Goal: Task Accomplishment & Management: Complete application form

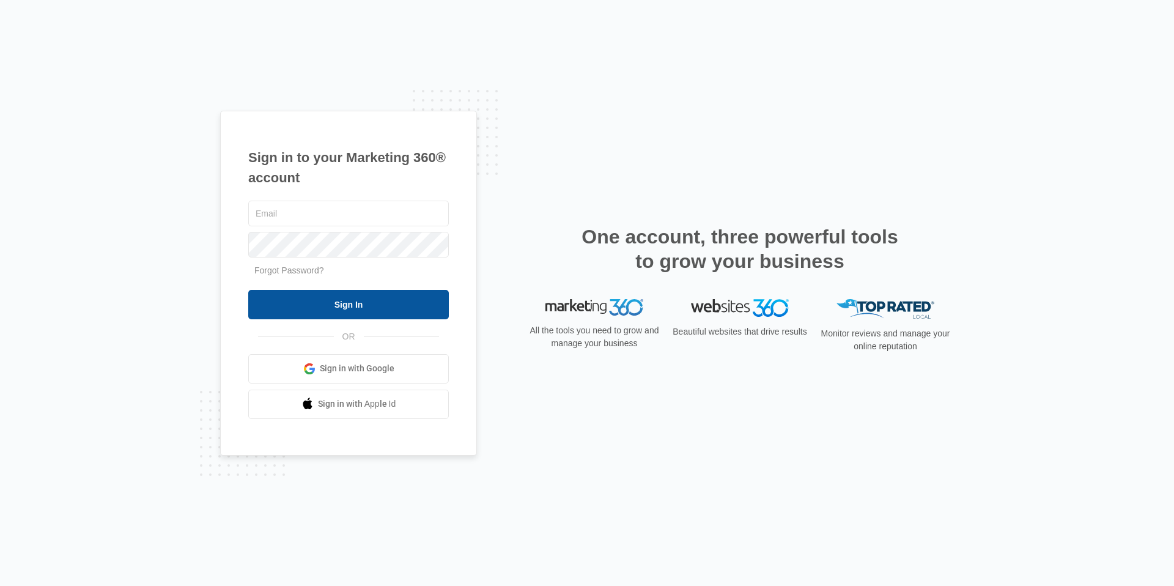
type input "[EMAIL_ADDRESS][DOMAIN_NAME]"
click at [343, 302] on input "Sign In" at bounding box center [348, 304] width 201 height 29
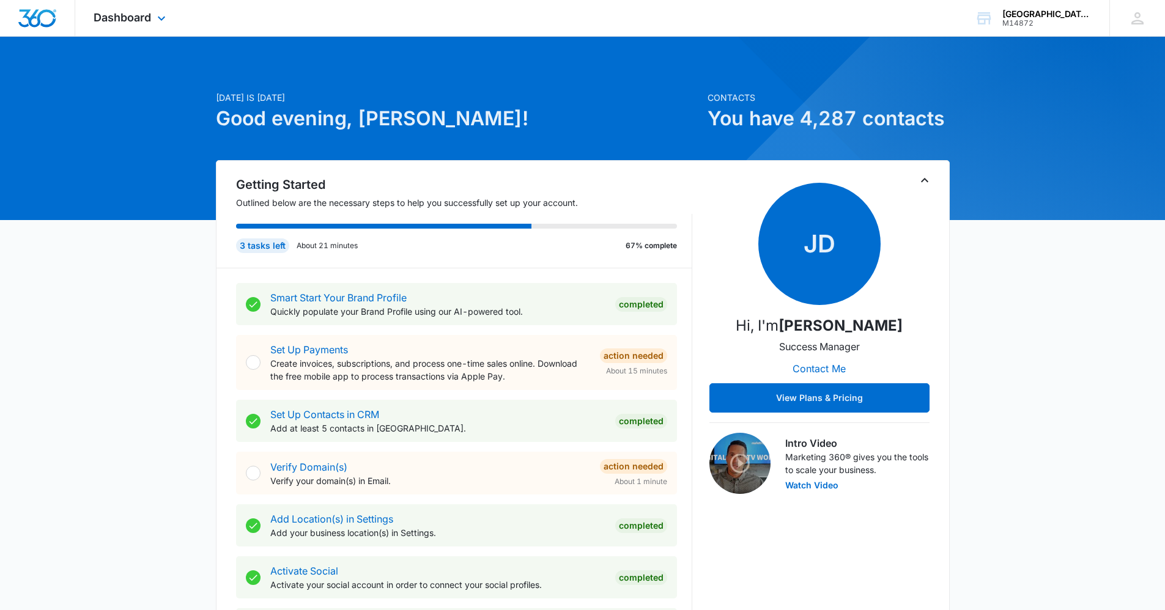
click at [151, 26] on div "Dashboard Apps Reputation Websites Forms CRM Email Social Content Ads Intellige…" at bounding box center [131, 18] width 112 height 36
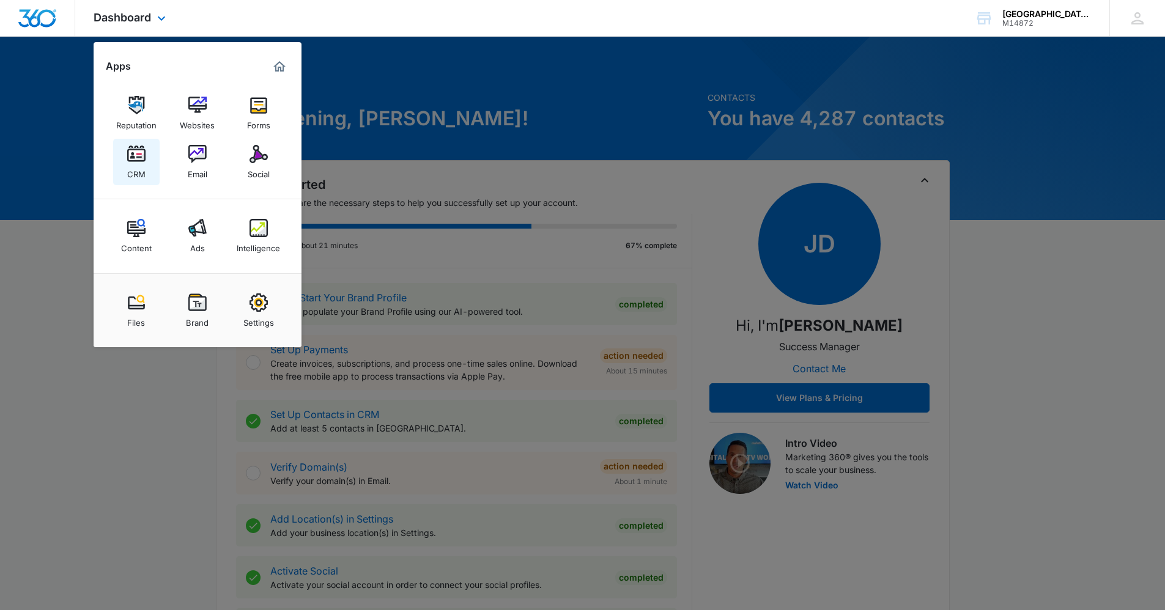
click at [144, 169] on div "CRM" at bounding box center [136, 171] width 18 height 16
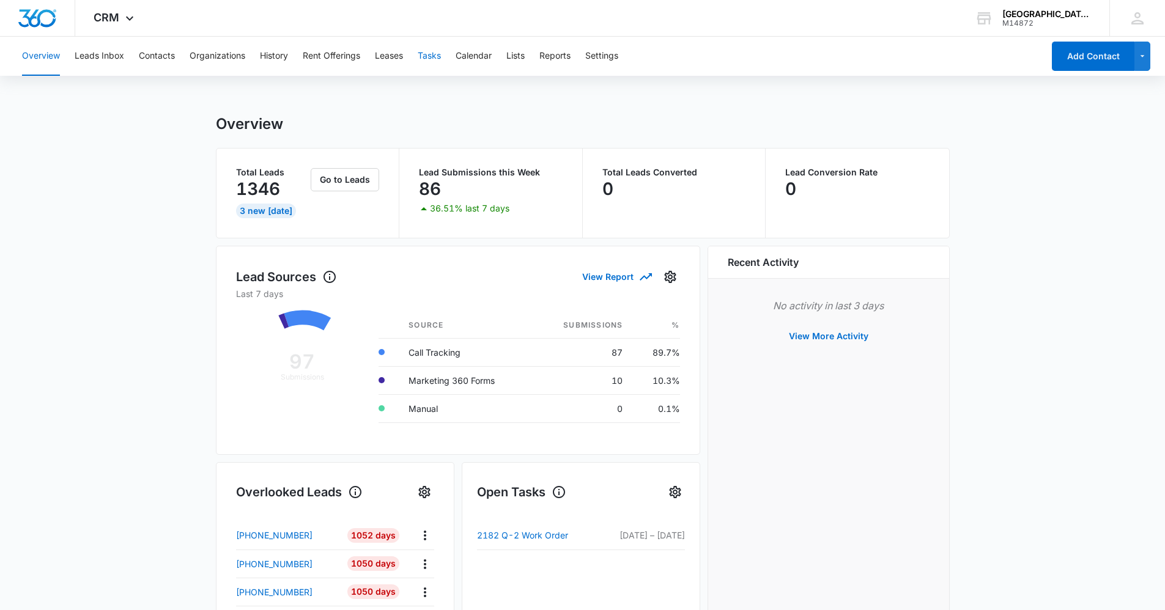
click at [425, 57] on button "Tasks" at bounding box center [429, 56] width 23 height 39
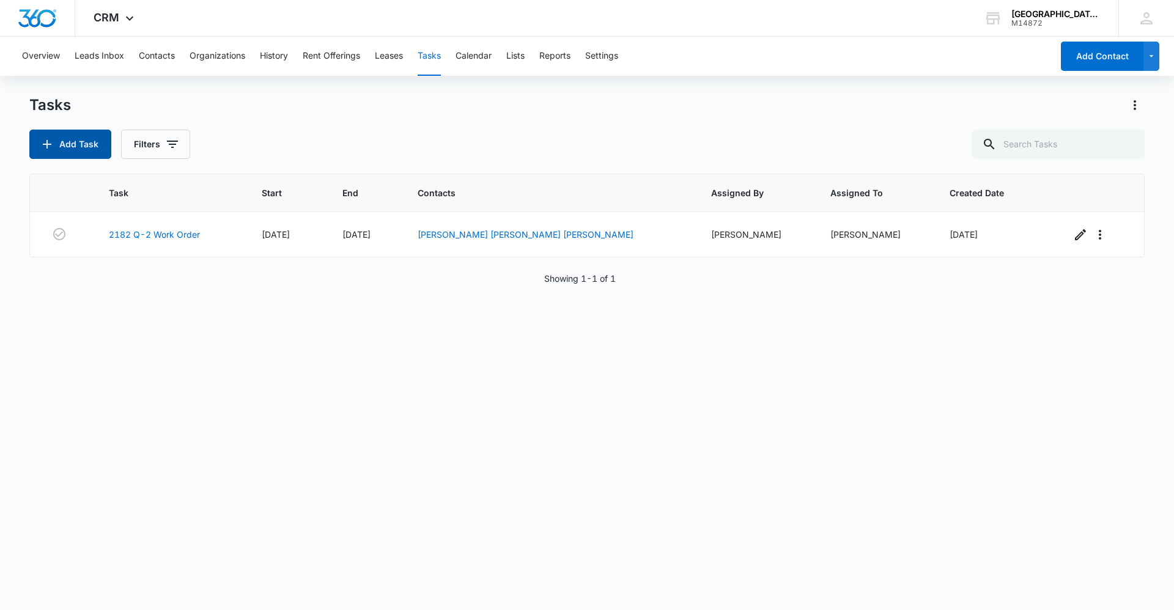
click at [77, 135] on button "Add Task" at bounding box center [70, 144] width 82 height 29
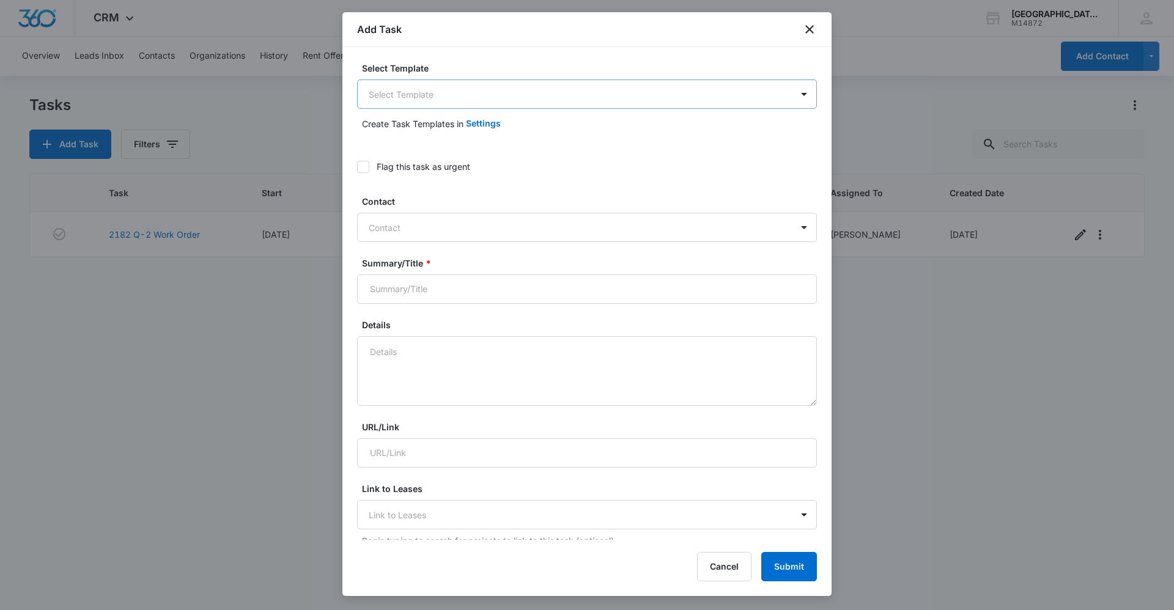
click at [503, 97] on body "CRM Apps Reputation Websites Forms CRM Email Social Content Ads Intelligence Fi…" at bounding box center [587, 305] width 1174 height 610
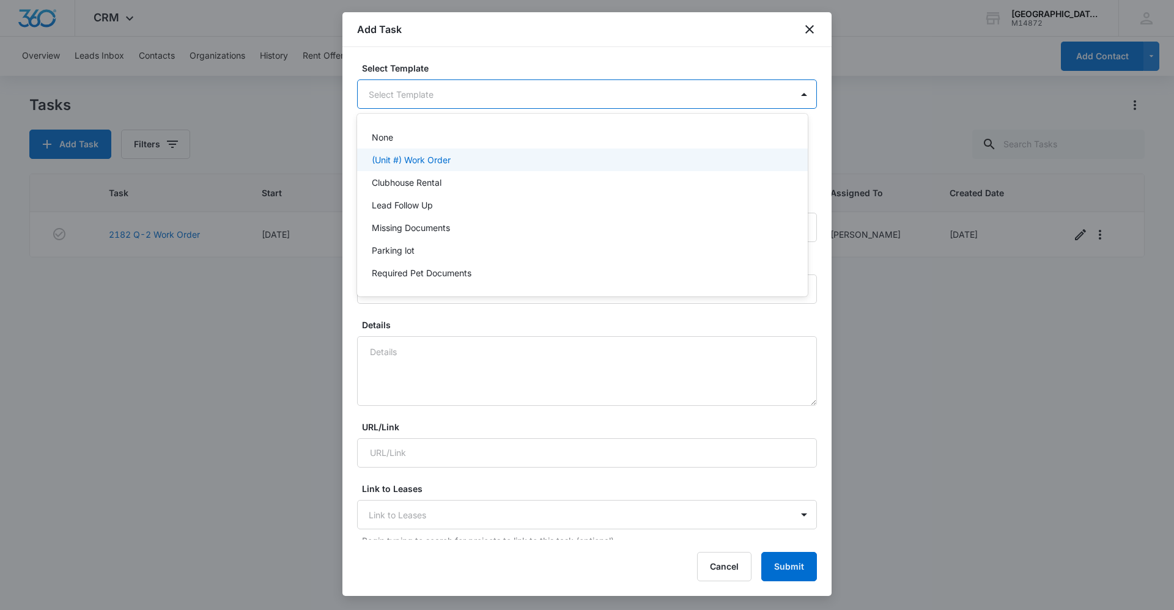
click at [461, 162] on div "(Unit #) Work Order" at bounding box center [581, 160] width 419 height 13
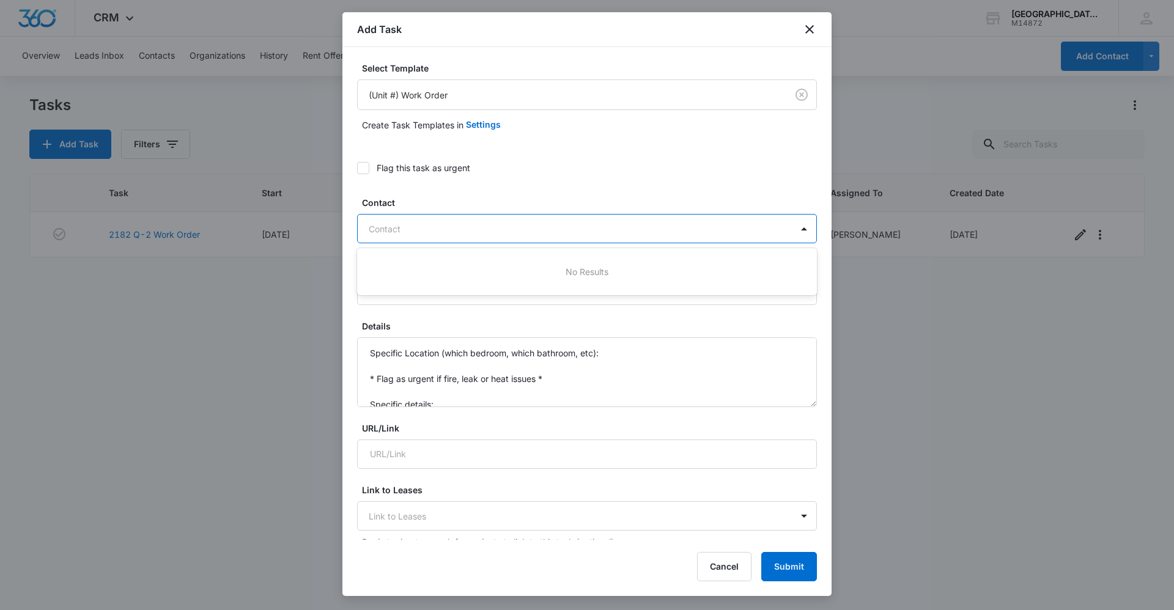
click at [445, 231] on div at bounding box center [580, 228] width 422 height 15
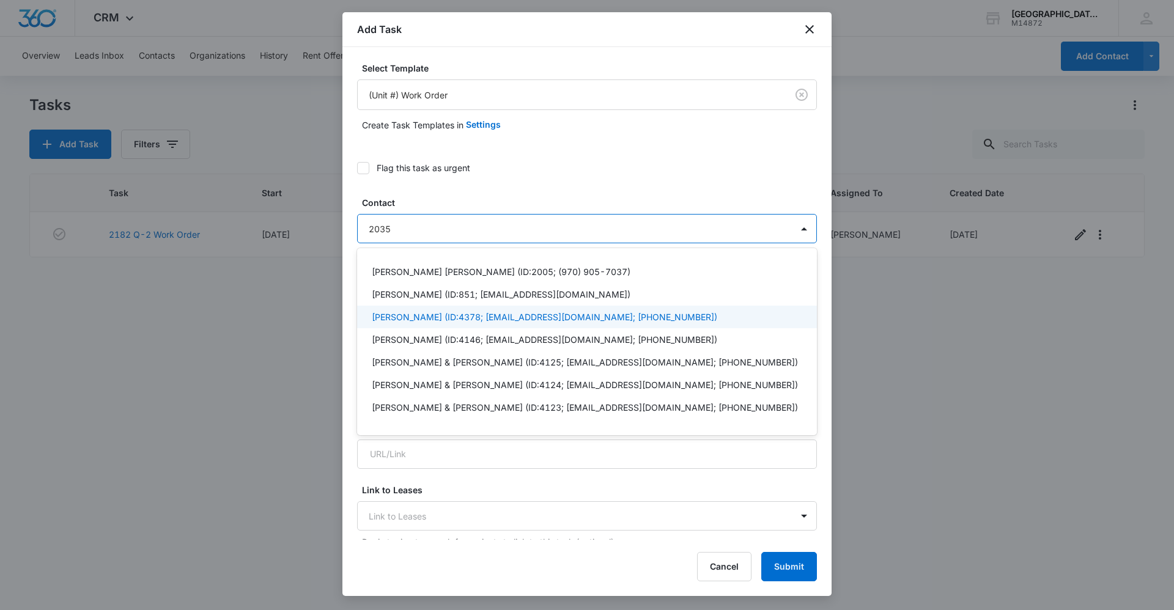
scroll to position [466, 0]
type input "2035 D-4"
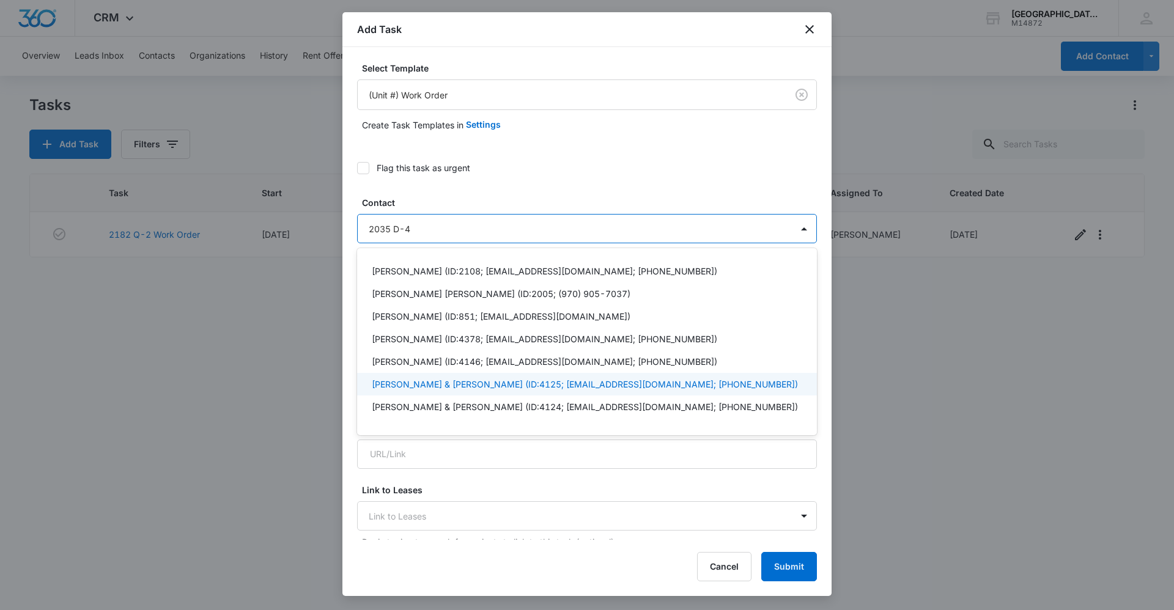
scroll to position [0, 0]
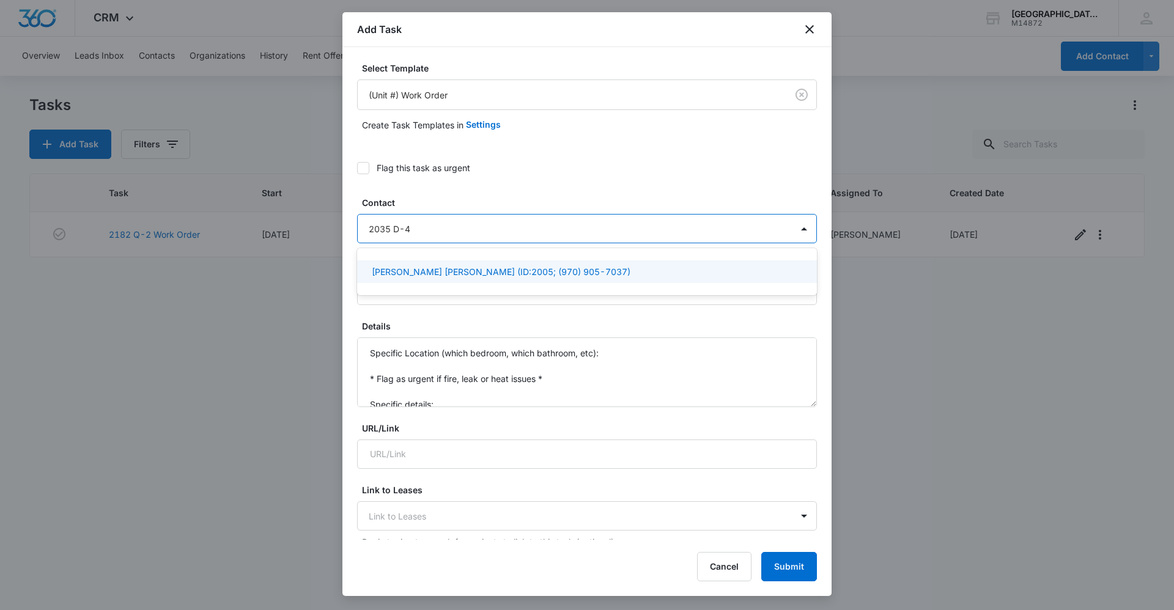
click at [486, 273] on p "Alejandro Casillas Viviana Casillas (ID:2005; (970) 905-7037)" at bounding box center [501, 271] width 259 height 13
click at [481, 325] on label "Details" at bounding box center [592, 327] width 460 height 13
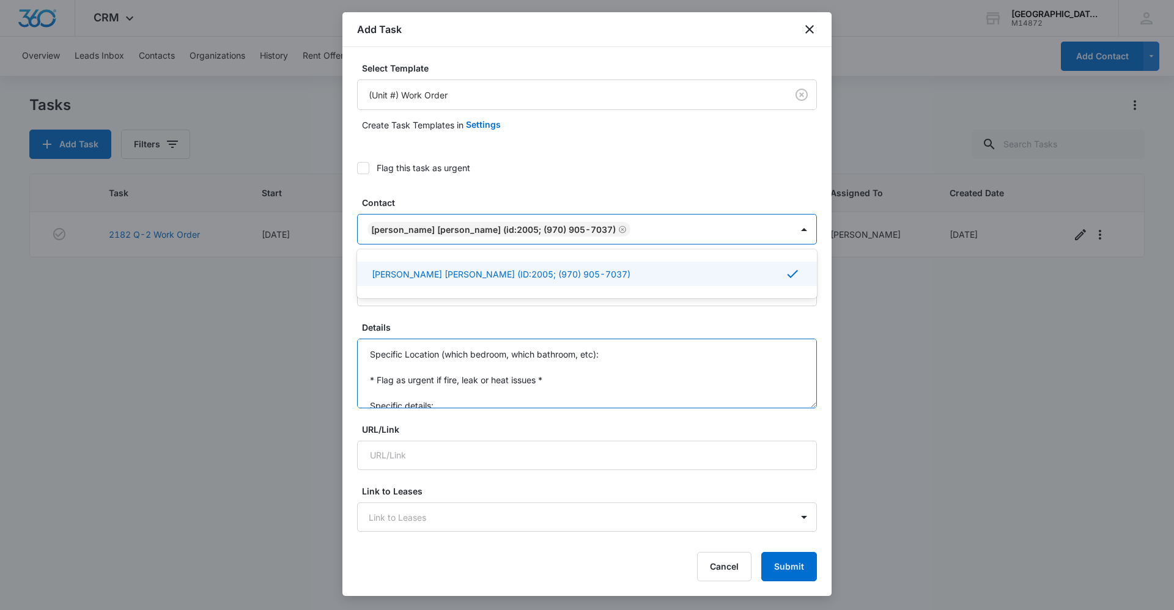
click at [481, 339] on textarea "Specific Location (which bedroom, which bathroom, etc): * Flag as urgent if fir…" at bounding box center [587, 374] width 460 height 70
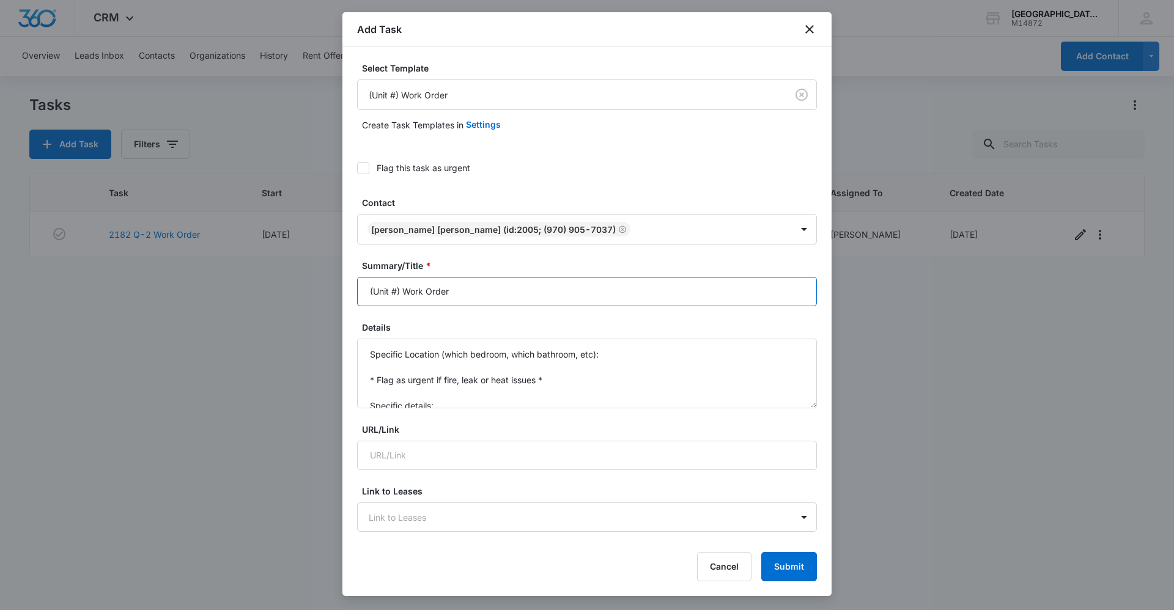
drag, startPoint x: 399, startPoint y: 291, endPoint x: 351, endPoint y: 282, distance: 49.8
click at [351, 282] on div "Select Template (Unit #) Work Order Create Task Templates in Settings Flag this…" at bounding box center [587, 293] width 489 height 493
type input "2035 D-4 Work Order"
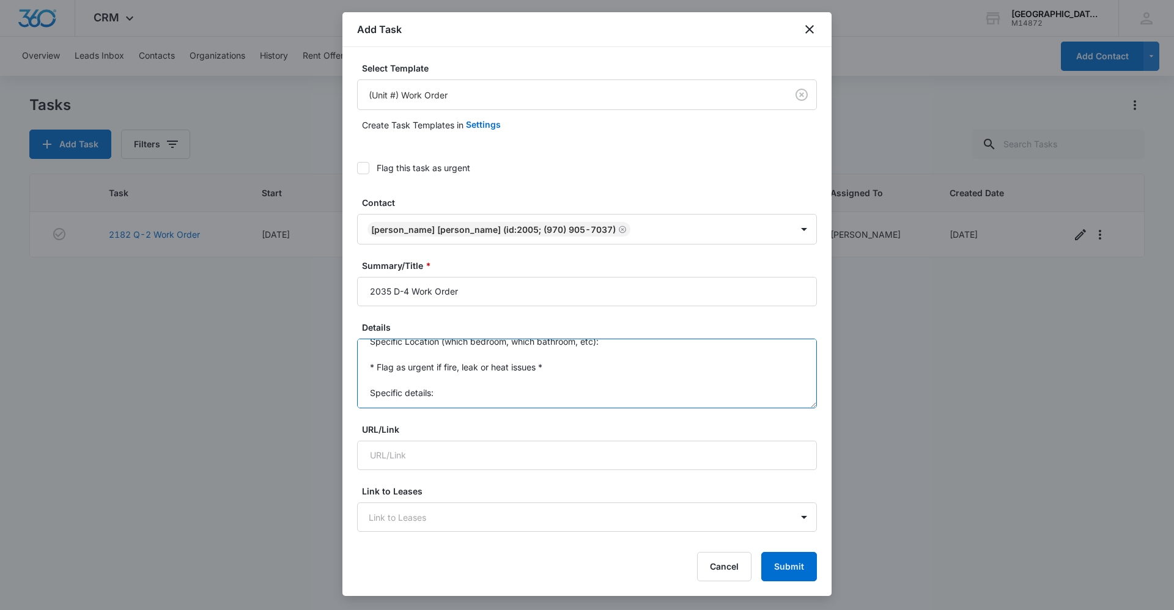
drag, startPoint x: 365, startPoint y: 349, endPoint x: 462, endPoint y: 412, distance: 115.6
click at [459, 410] on form "Select Template (Unit #) Work Order Create Task Templates in Settings Flag this…" at bounding box center [587, 620] width 460 height 1116
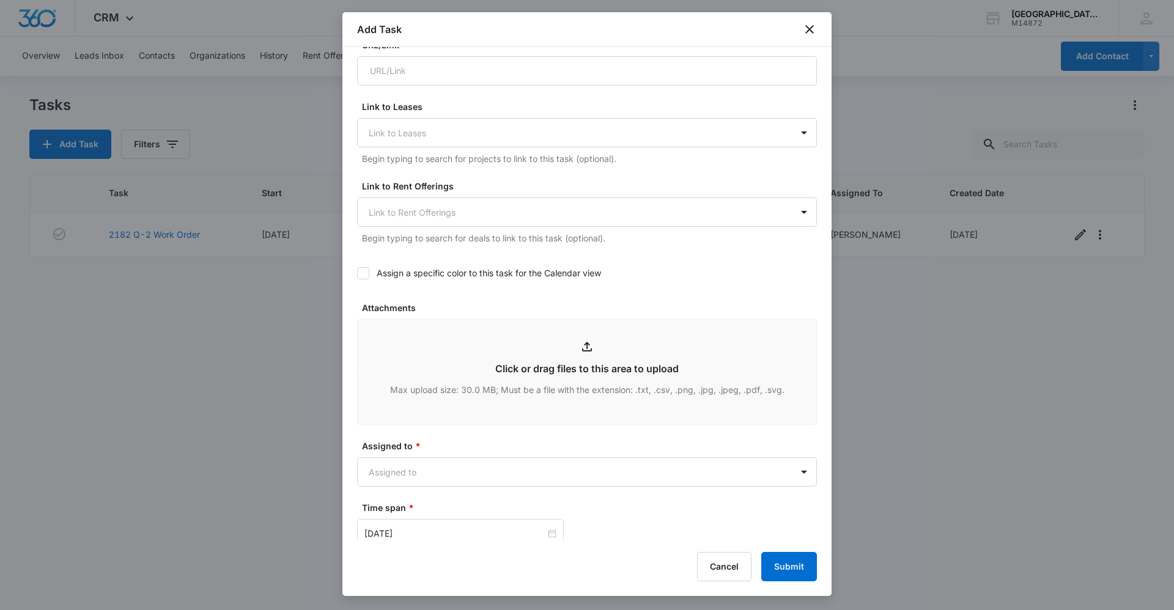
scroll to position [638, 0]
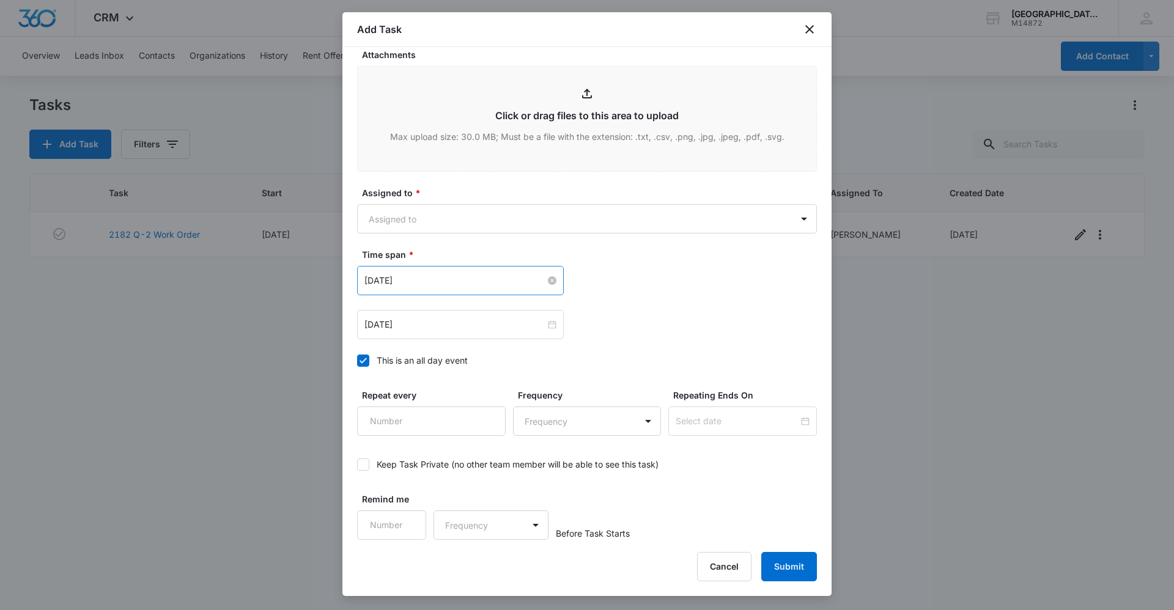
type textarea "The oven was just fixed a few days ago but the tenant reported that it is still…"
click at [433, 277] on input "Feb 16, 2023" at bounding box center [455, 280] width 181 height 13
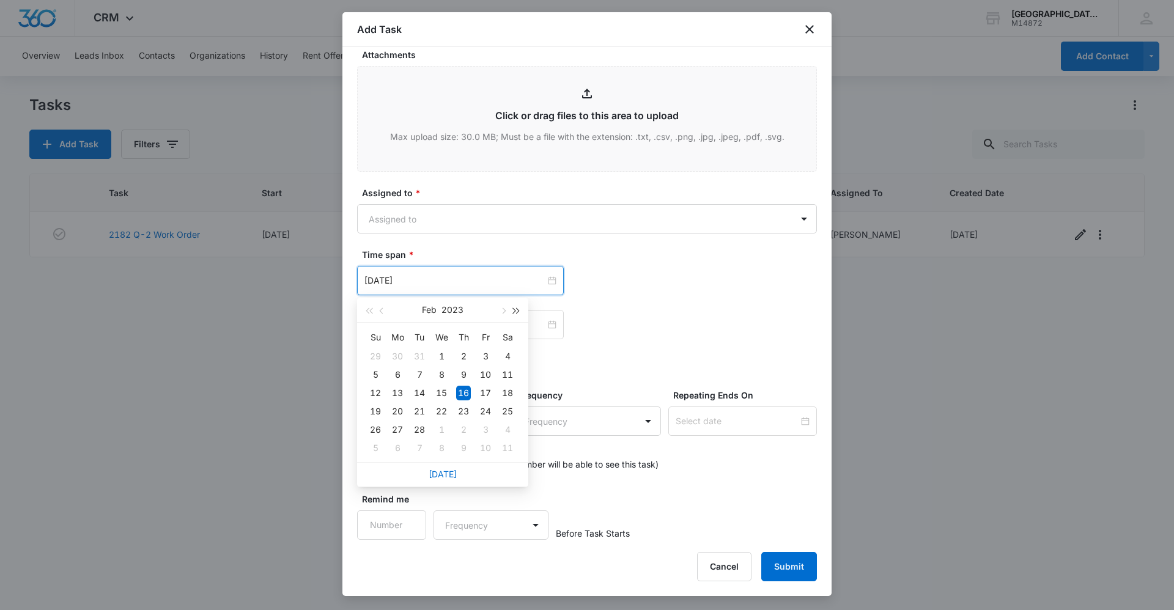
click at [520, 311] on button "button" at bounding box center [516, 310] width 13 height 24
click at [506, 310] on button "button" at bounding box center [502, 310] width 13 height 24
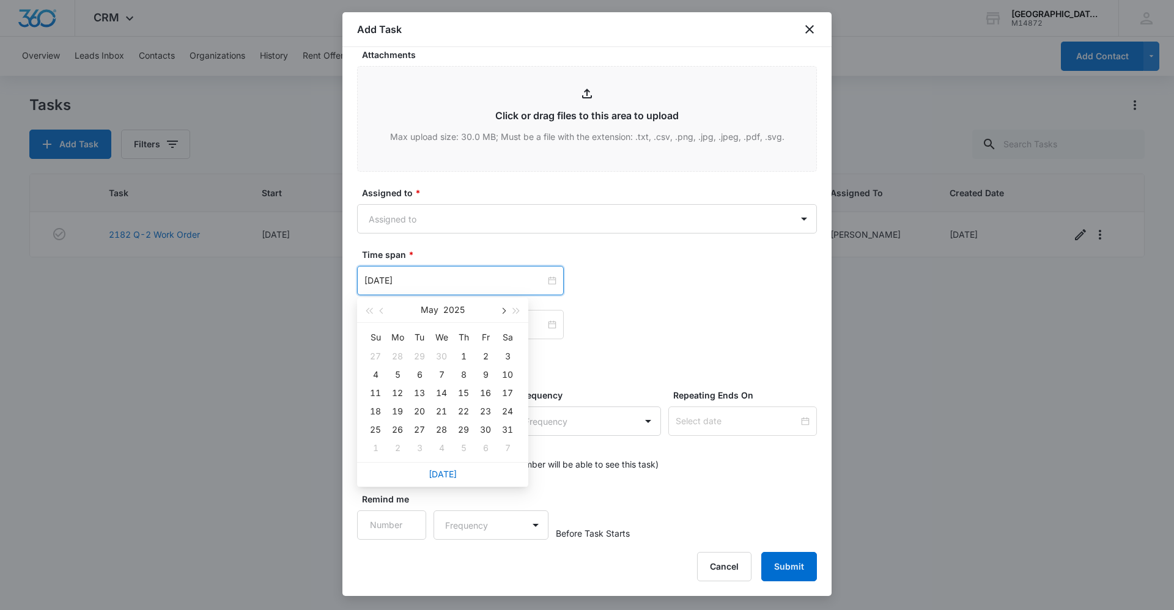
click at [506, 310] on button "button" at bounding box center [502, 310] width 13 height 24
type input "Sep 10, 2025"
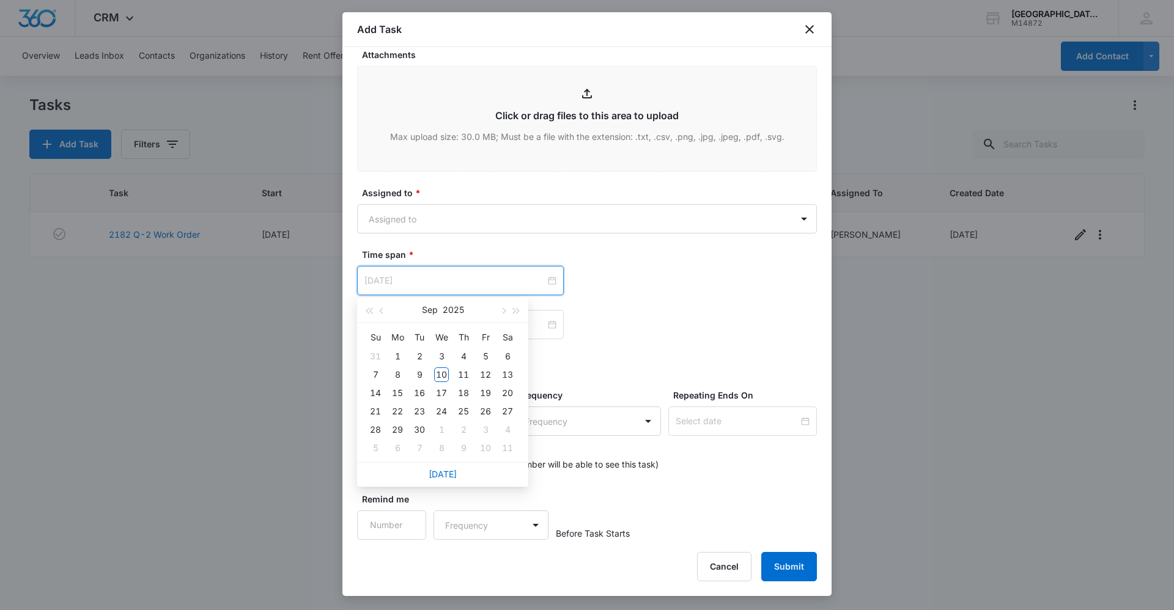
click at [440, 377] on div "10" at bounding box center [441, 375] width 15 height 15
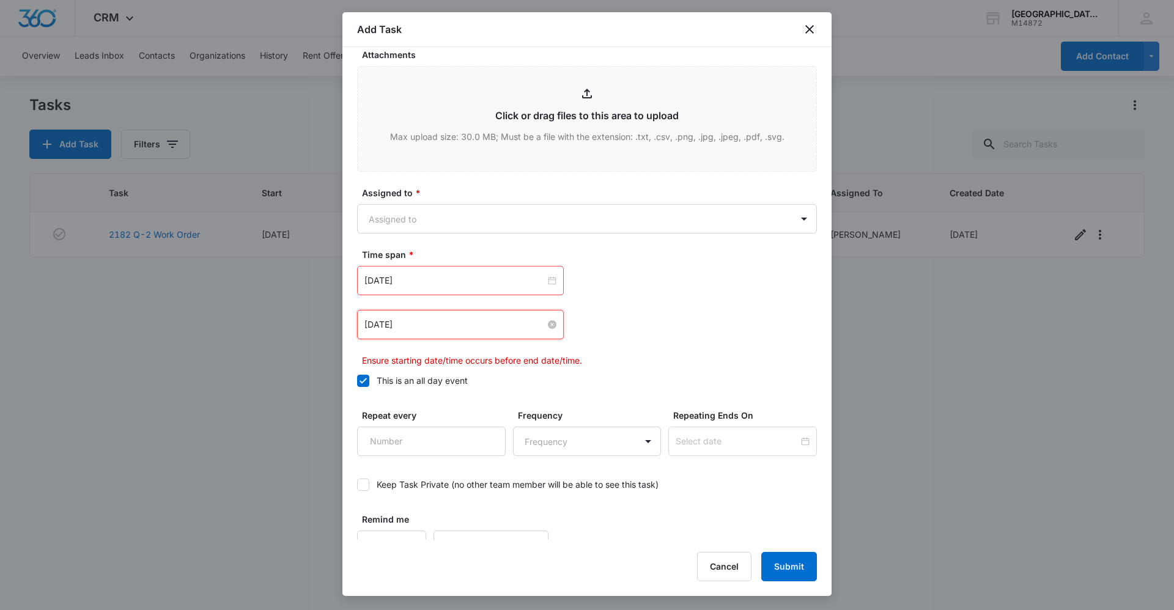
click at [453, 320] on input "Feb 16, 2023" at bounding box center [455, 324] width 181 height 13
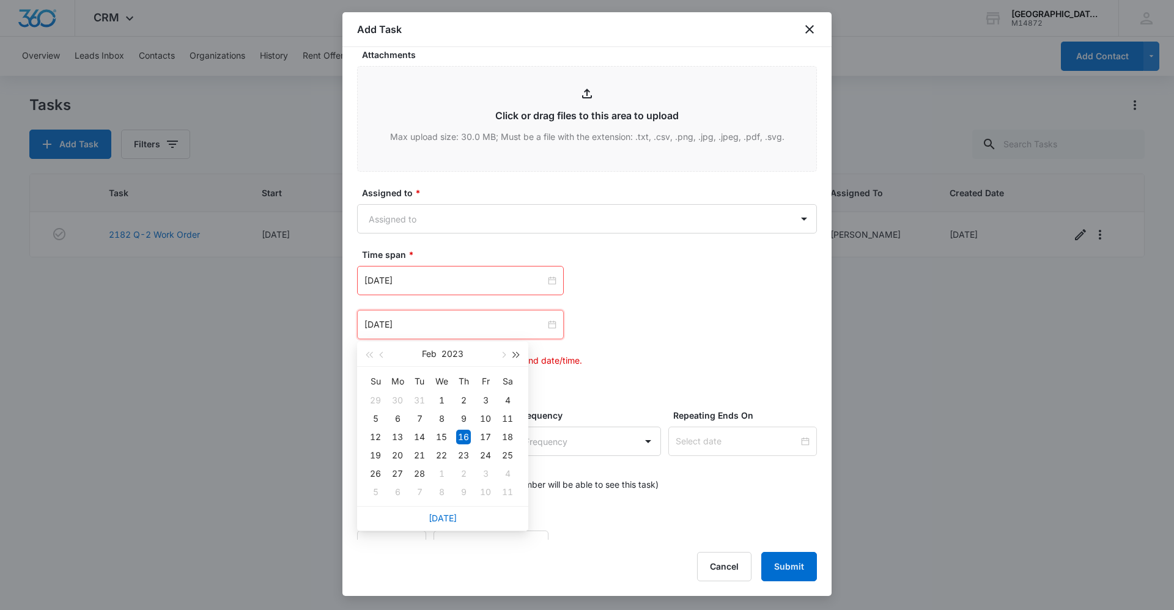
click at [519, 356] on button "button" at bounding box center [516, 354] width 13 height 24
click at [503, 353] on span "button" at bounding box center [503, 355] width 6 height 6
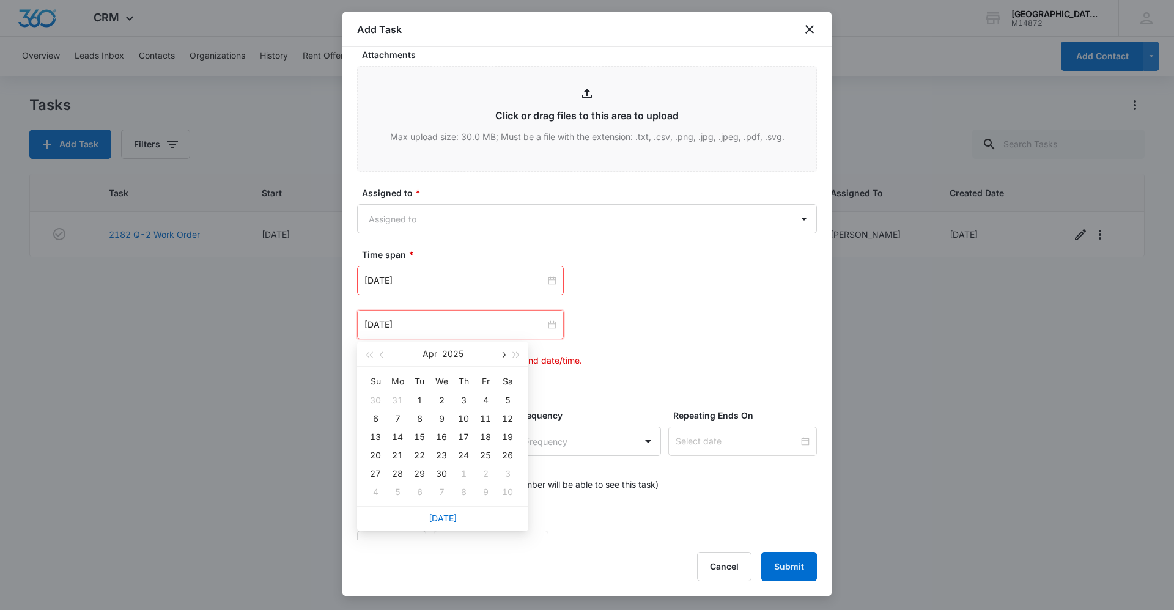
click at [503, 353] on span "button" at bounding box center [503, 355] width 6 height 6
type input "Sep 17, 2025"
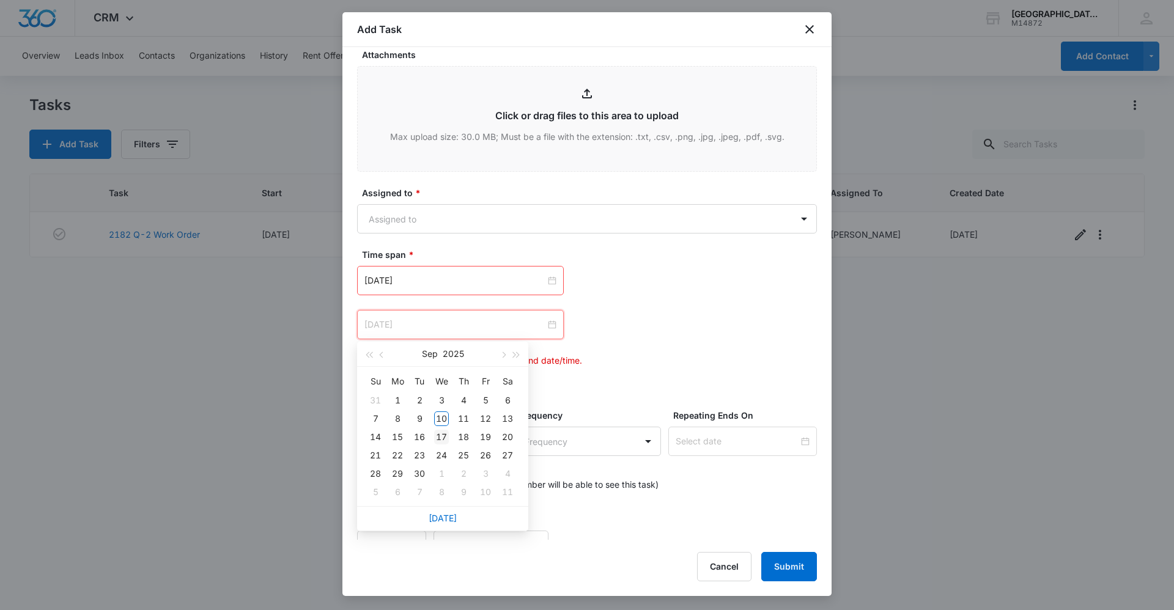
click at [439, 434] on div "17" at bounding box center [441, 437] width 15 height 15
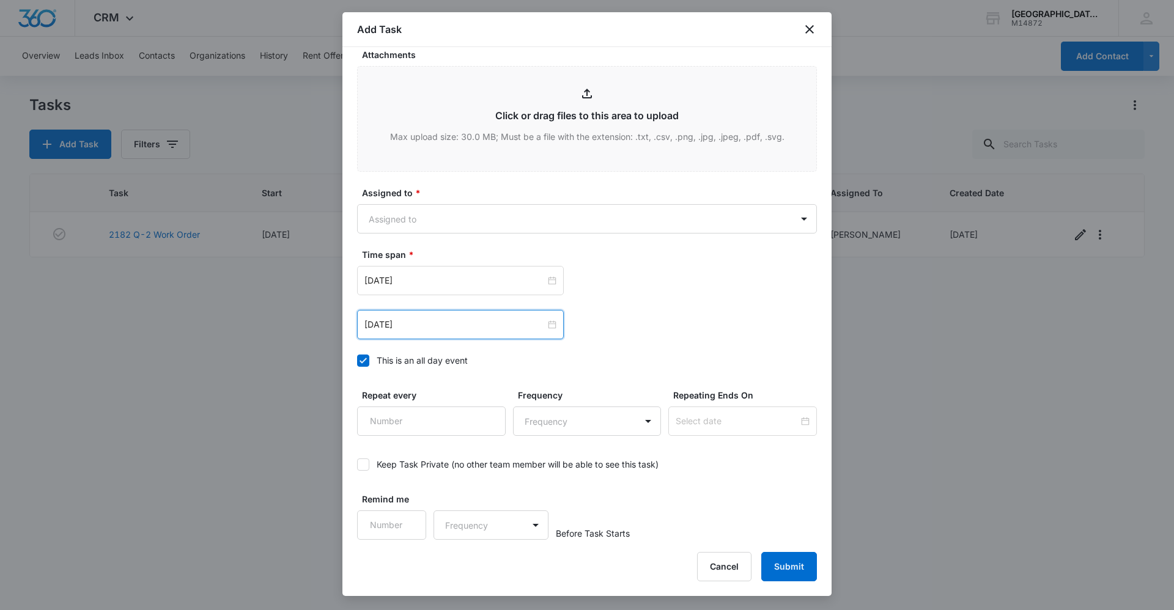
click at [656, 269] on div "Sep 10, 2025 Sep 2025 Su Mo Tu We Th Fr Sa 31 1 2 3 4 5 6 7 8 9 10 11 12 13 14 …" at bounding box center [587, 280] width 460 height 29
click at [659, 211] on body "CRM Apps Reputation Websites Forms CRM Email Social Content Ads Intelligence Fi…" at bounding box center [587, 305] width 1174 height 610
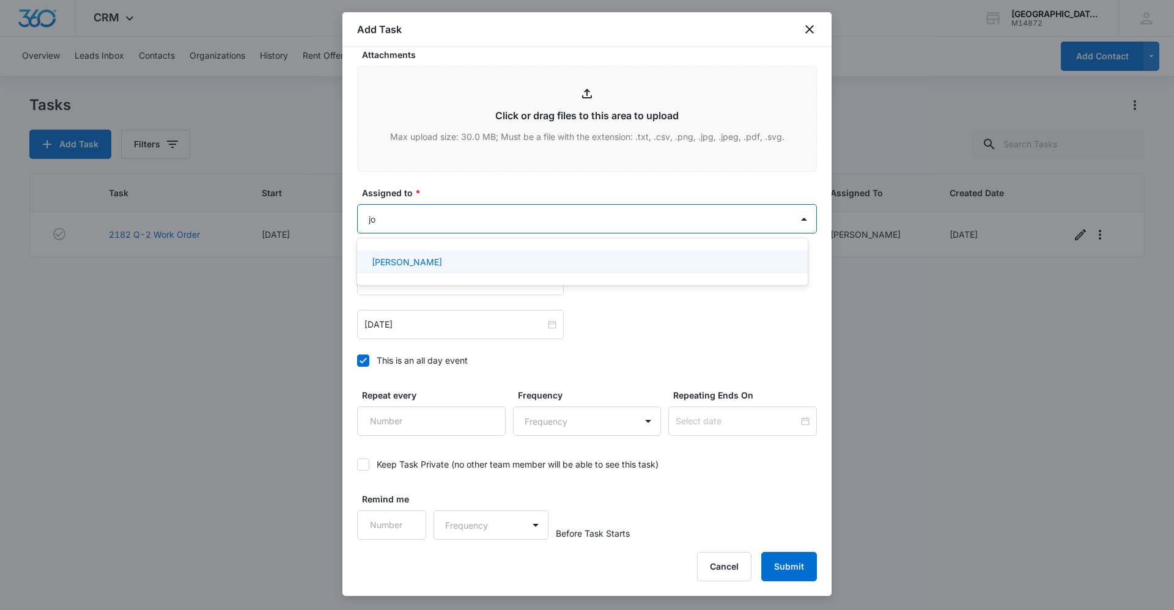
type input "jon"
click at [557, 263] on div "Jonathan Guptill" at bounding box center [581, 262] width 419 height 13
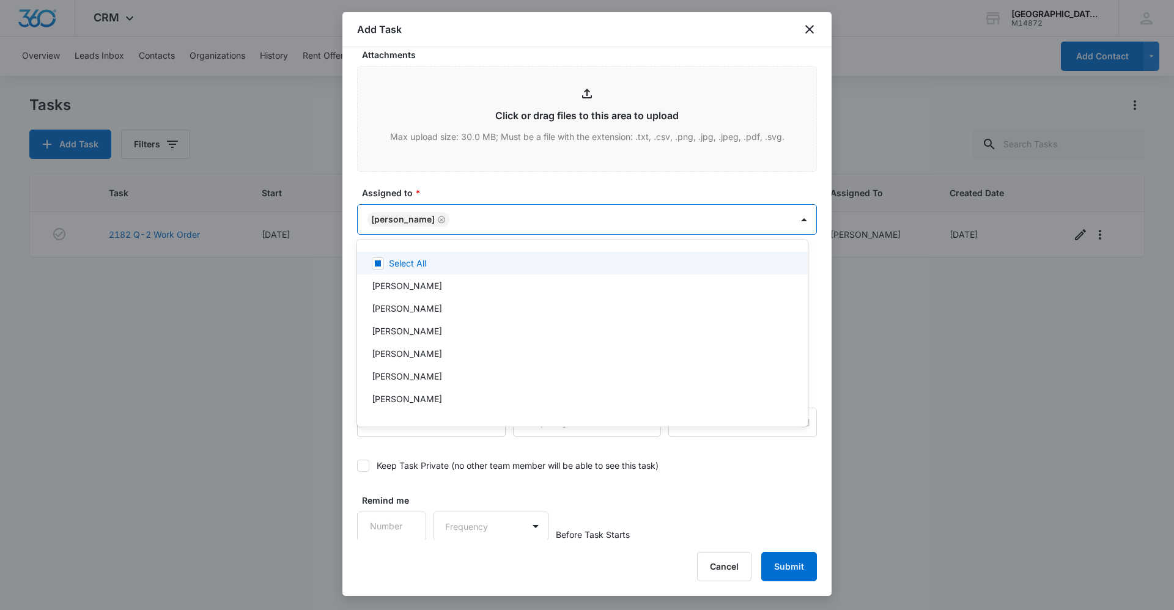
click at [572, 190] on div at bounding box center [587, 305] width 1174 height 610
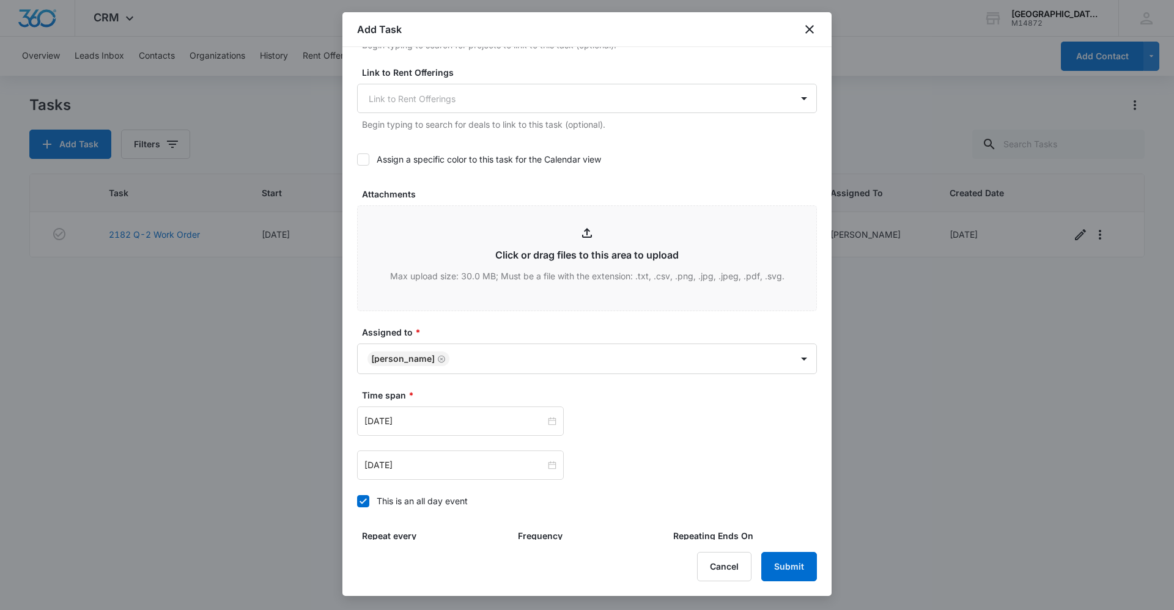
scroll to position [639, 0]
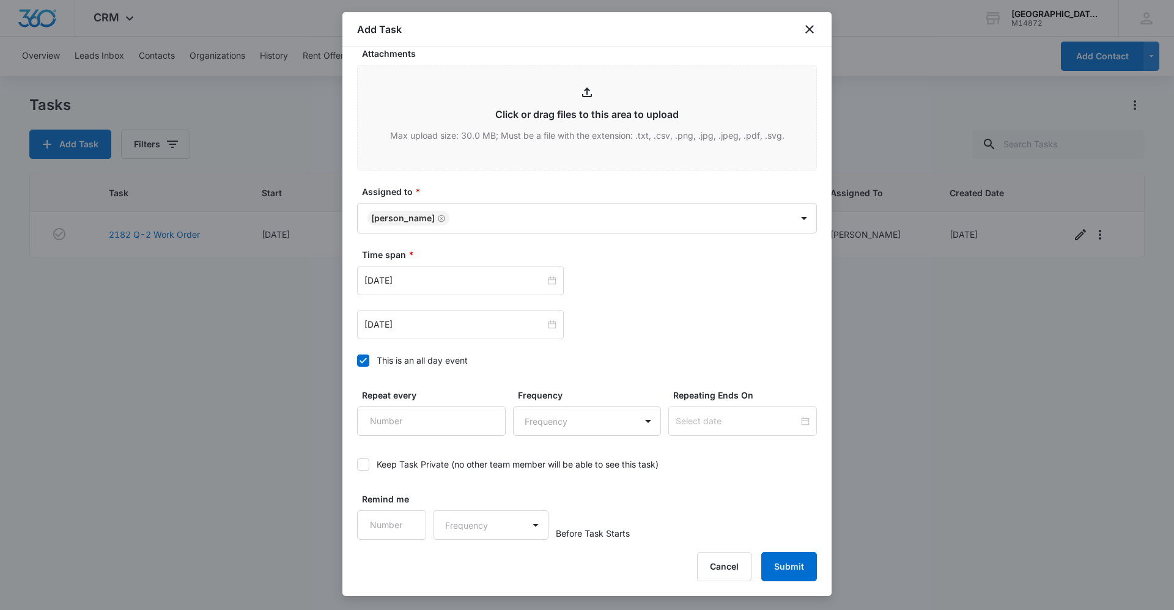
click at [787, 552] on div "Add Task Select Template (Unit #) Work Order Create Task Templates in Settings …" at bounding box center [587, 304] width 489 height 584
click at [788, 563] on button "Submit" at bounding box center [790, 566] width 56 height 29
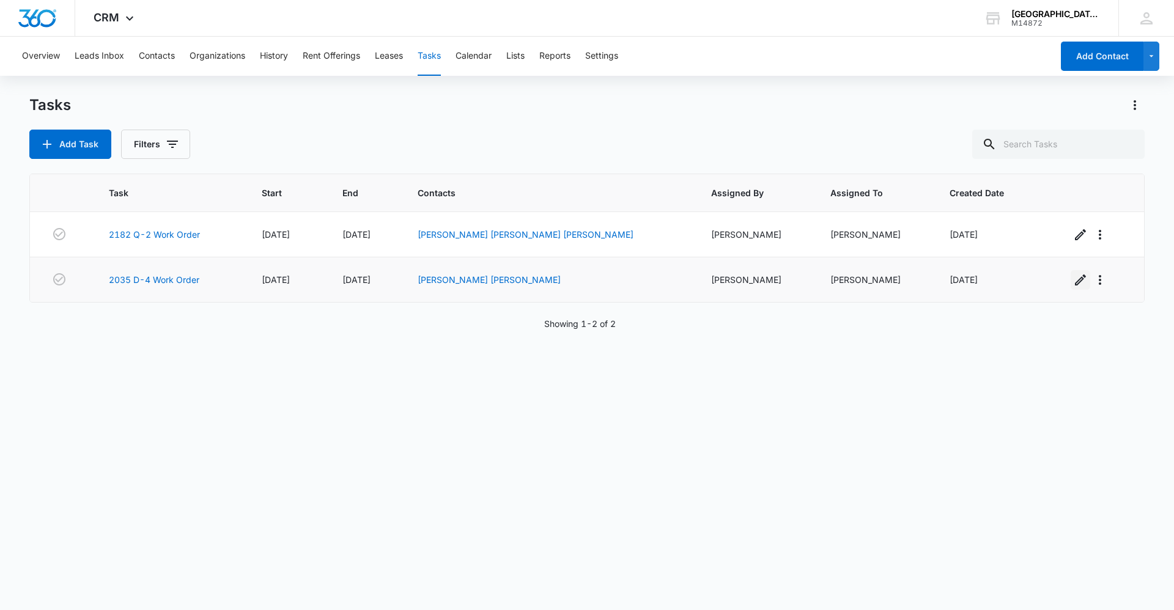
click at [1074, 275] on icon "button" at bounding box center [1081, 280] width 15 height 15
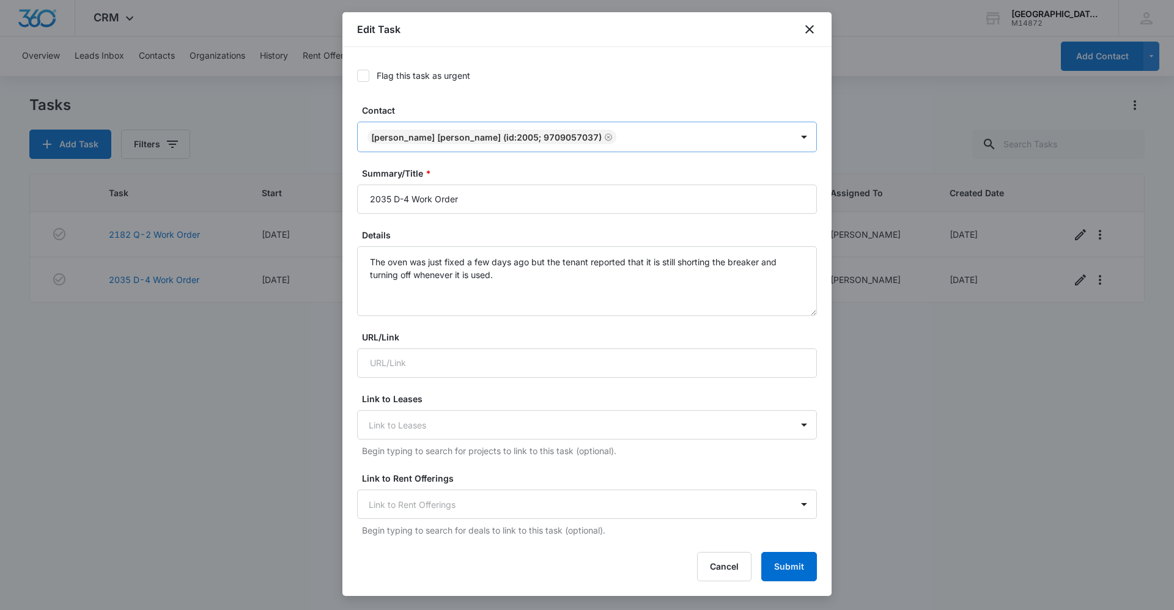
click at [612, 134] on icon "Remove Alejandro Casillas Viviana Casillas (ID:2005; 9709057037)" at bounding box center [608, 137] width 9 height 9
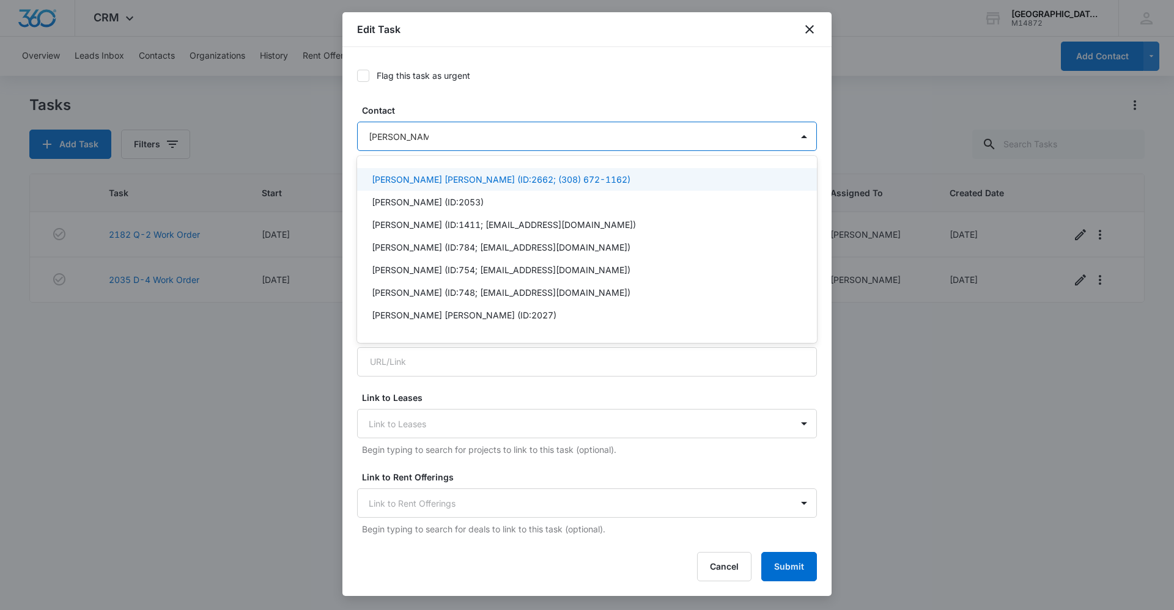
type input "elizabeth groom"
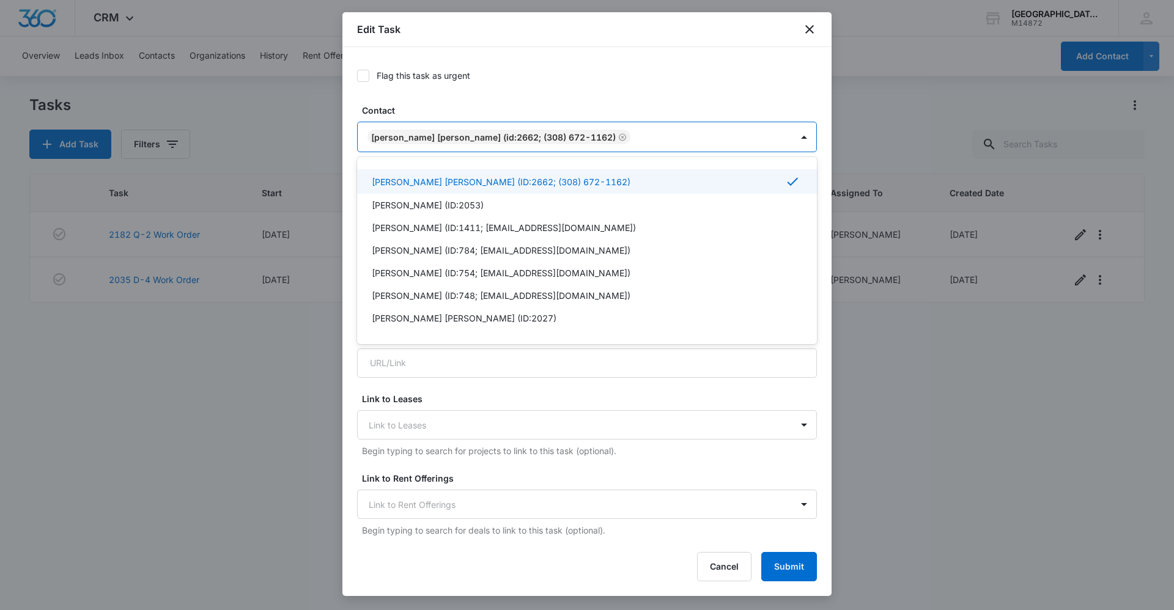
click at [627, 137] on icon "Remove Elizabeth Heilbrun Derick Rodman (ID:2662; (308) 672-1162)" at bounding box center [622, 137] width 9 height 9
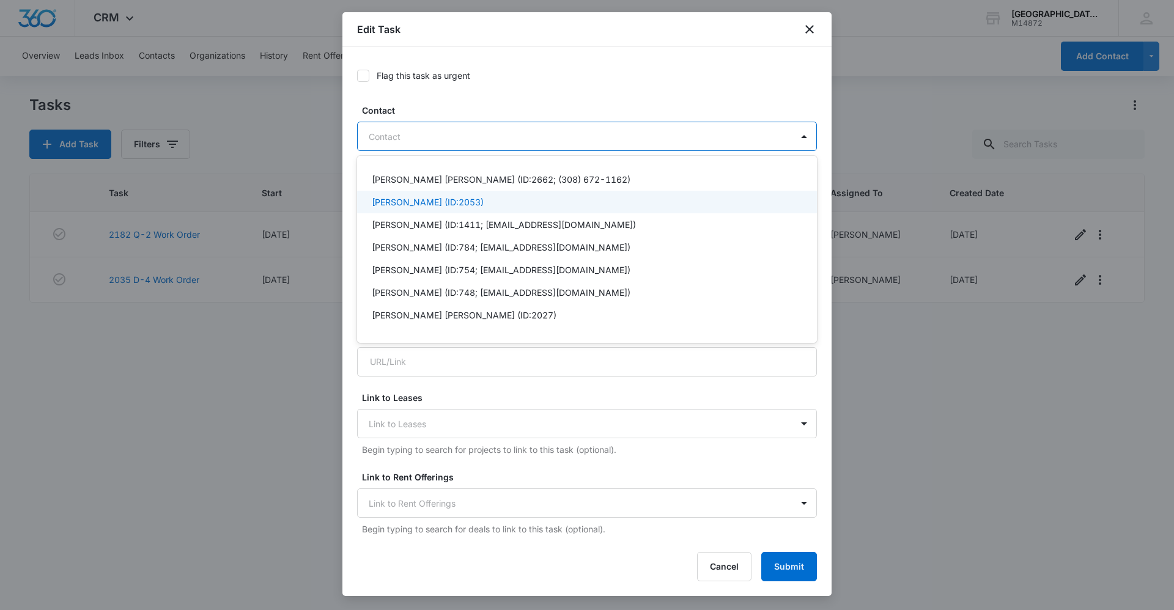
scroll to position [41, 0]
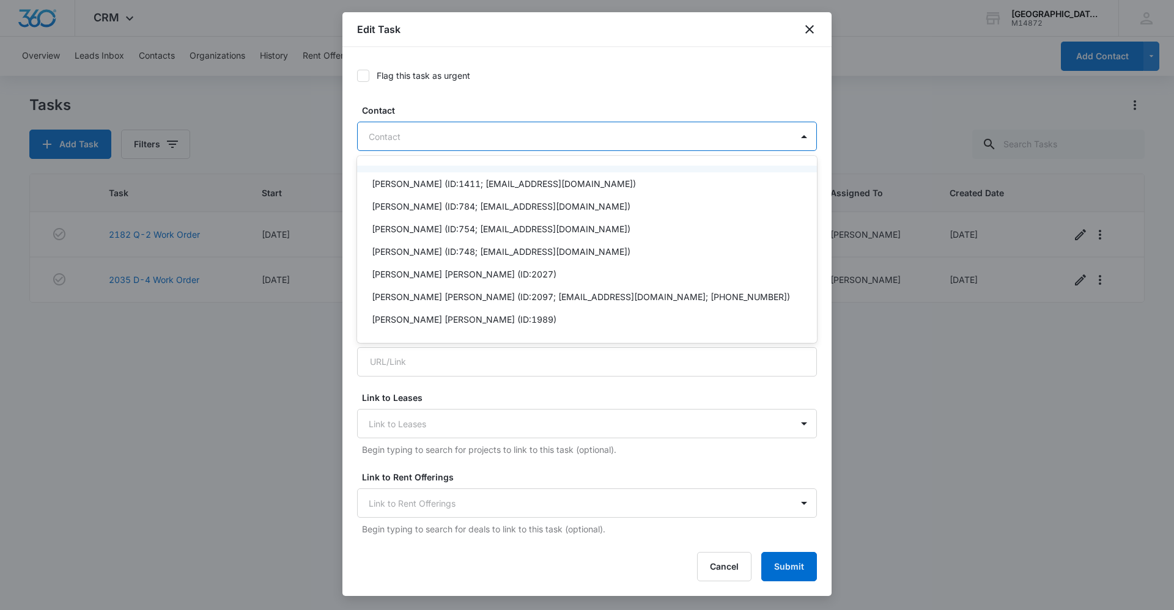
click at [609, 76] on label "Flag this task as urgent" at bounding box center [587, 75] width 460 height 13
click at [357, 76] on input "Flag this task as urgent" at bounding box center [357, 76] width 0 height 0
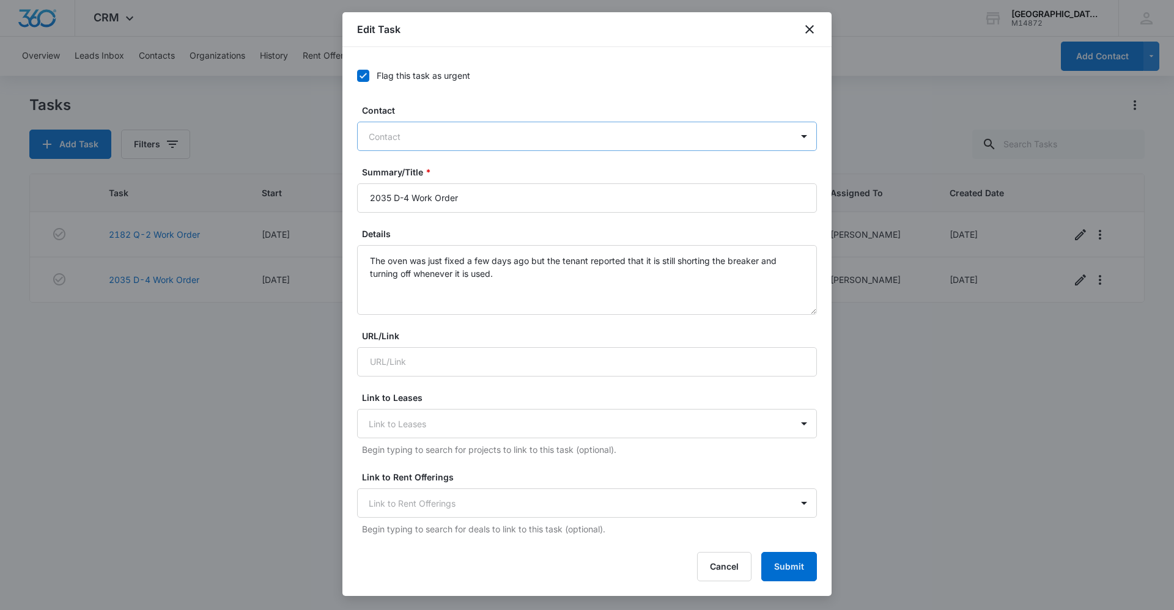
click at [542, 74] on label "Flag this task as urgent" at bounding box center [587, 75] width 460 height 13
click at [357, 76] on input "Flag this task as urgent" at bounding box center [357, 76] width 0 height 0
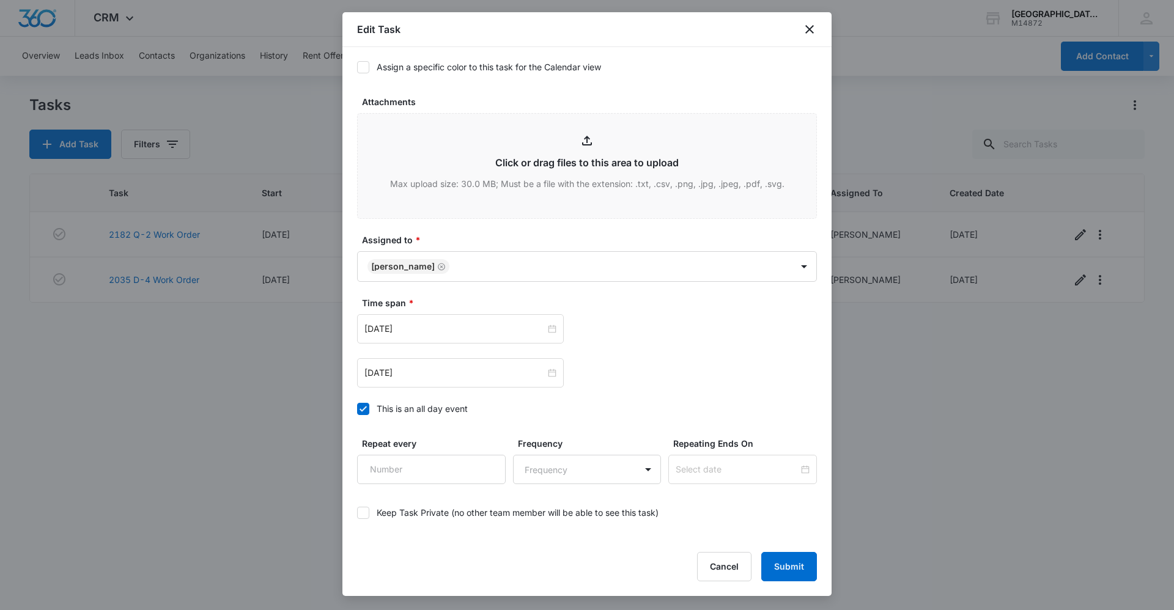
scroll to position [546, 0]
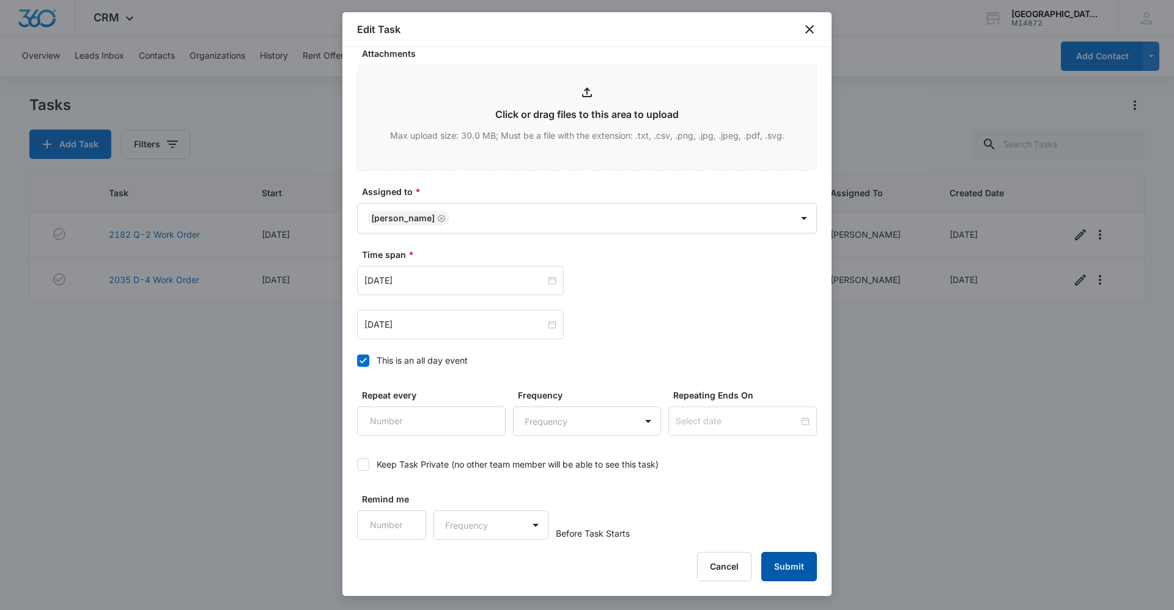
click at [784, 558] on button "Submit" at bounding box center [790, 566] width 56 height 29
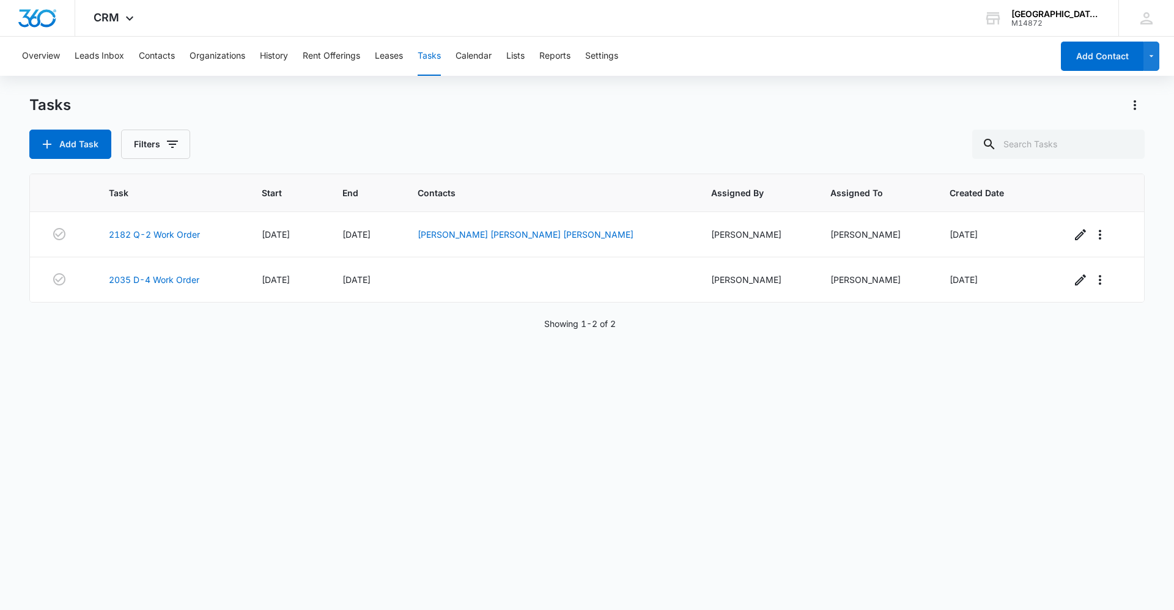
click at [740, 461] on div "Task Start End Contacts Assigned By Assigned To Created Date 2182 Q-2 Work Orde…" at bounding box center [587, 384] width 1116 height 421
